Goal: Browse casually: Explore the website without a specific task or goal

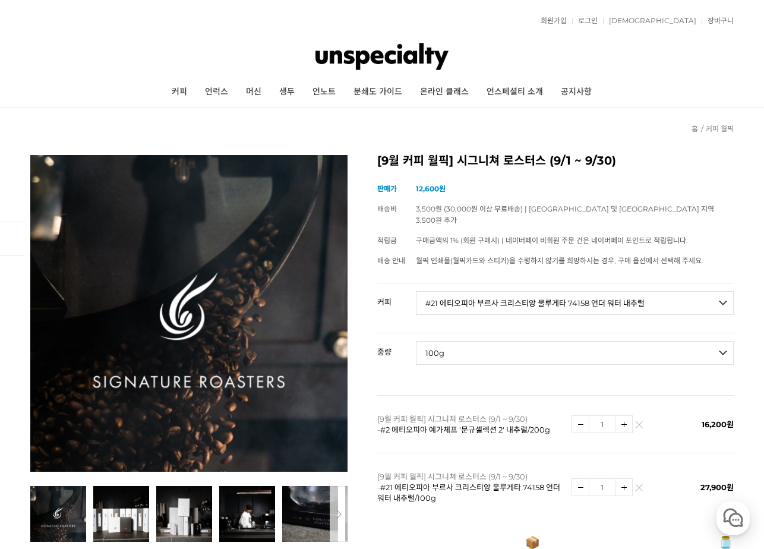
select select "#21 에티오피아 부르사 크리스티앙 물루게타 74158 언더 워터 내추럴"
select select "100g"
click at [163, 90] on link "커피" at bounding box center [179, 92] width 33 height 30
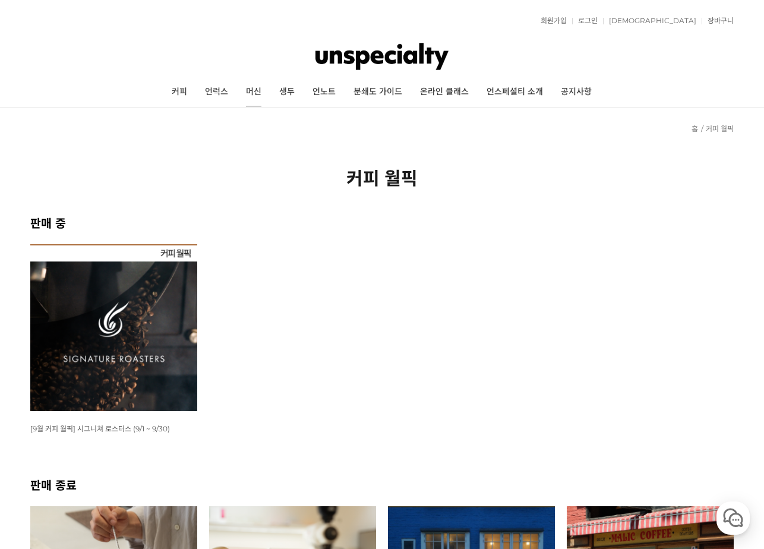
click at [237, 87] on link "머신" at bounding box center [253, 92] width 33 height 30
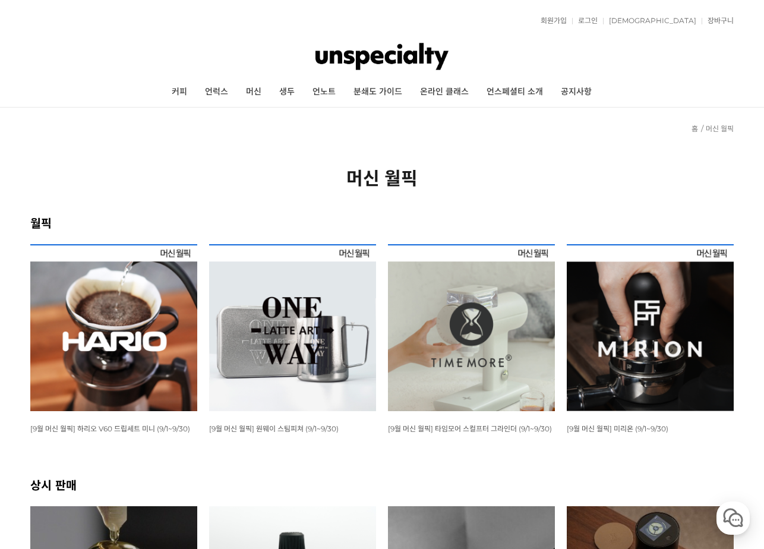
click at [325, 342] on img at bounding box center [292, 327] width 167 height 167
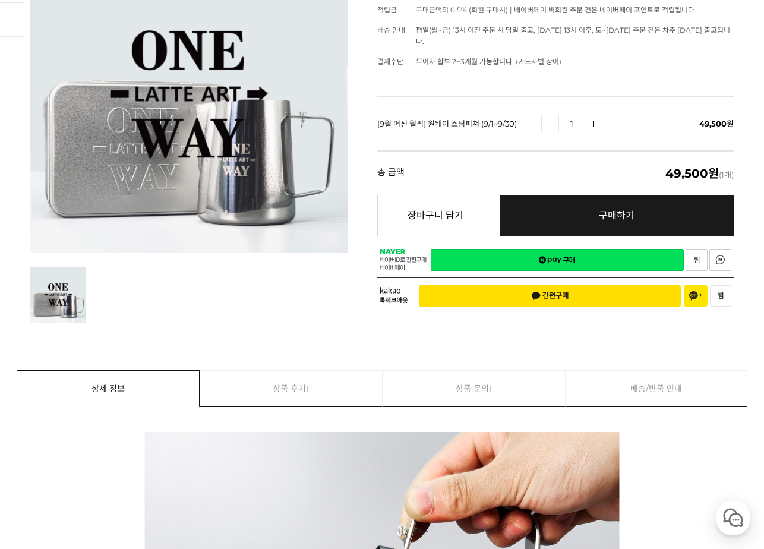
scroll to position [15, 0]
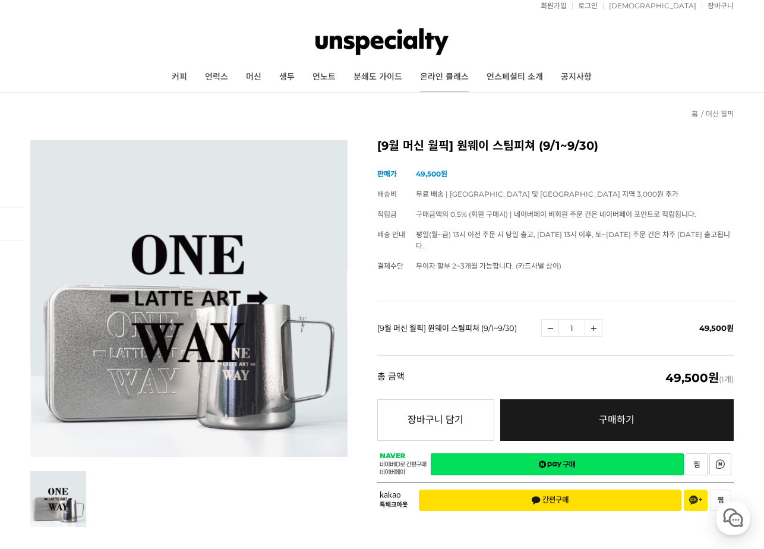
click at [477, 80] on link "온라인 클래스" at bounding box center [444, 77] width 67 height 30
